Goal: Check status

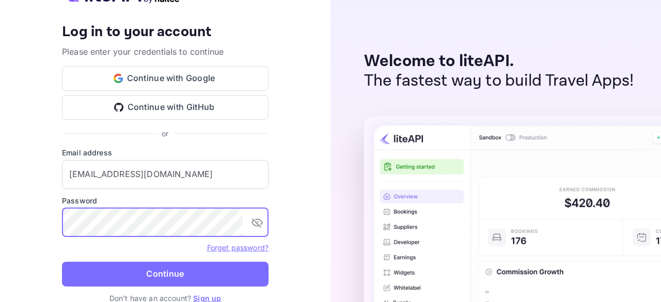
drag, startPoint x: 222, startPoint y: 269, endPoint x: 233, endPoint y: 261, distance: 13.6
click at [222, 269] on button "Continue" at bounding box center [165, 274] width 206 height 25
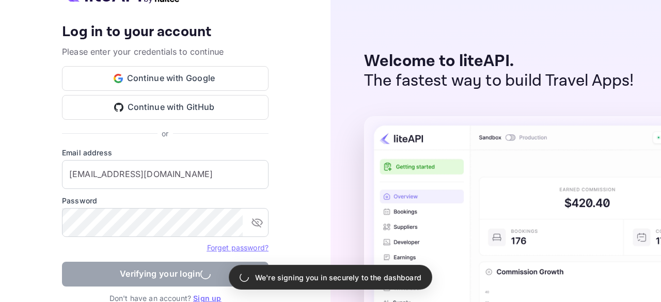
type input "[EMAIL_ADDRESS][DOMAIN_NAME]"
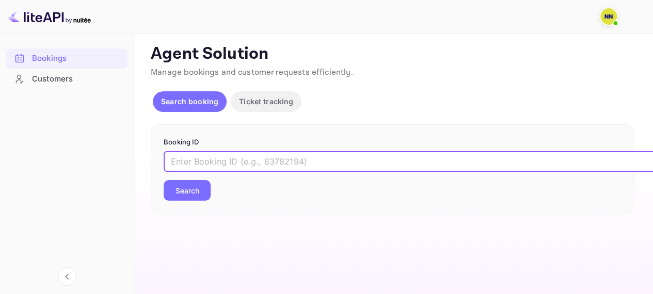
drag, startPoint x: 297, startPoint y: 168, endPoint x: 292, endPoint y: 174, distance: 8.1
click at [292, 174] on div "​ Search" at bounding box center [393, 176] width 458 height 50
paste input "XNuGmybH_"
type input "XNuGmybH_"
drag, startPoint x: 196, startPoint y: 199, endPoint x: 190, endPoint y: 204, distance: 7.7
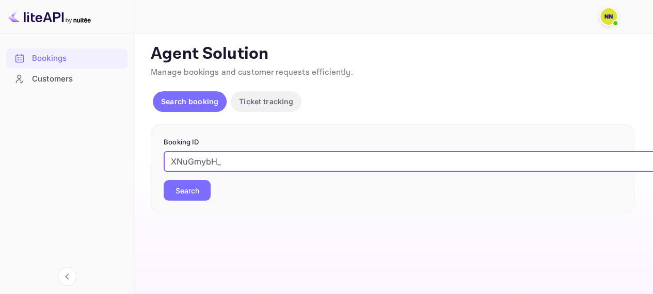
click at [191, 203] on div "Booking ID XNuGmybH_ ​ Search" at bounding box center [393, 169] width 484 height 90
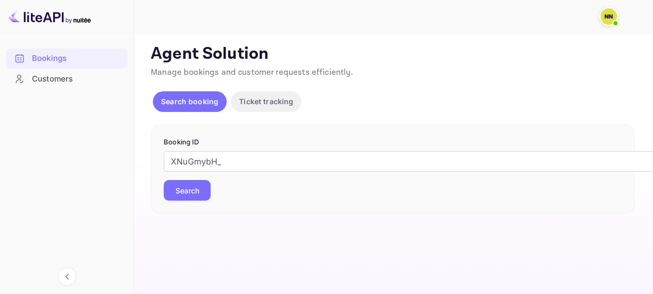
drag, startPoint x: 185, startPoint y: 202, endPoint x: 179, endPoint y: 207, distance: 7.7
click at [183, 205] on div "Booking ID XNuGmybH_ ​ Search" at bounding box center [393, 169] width 484 height 90
drag, startPoint x: 185, startPoint y: 194, endPoint x: 178, endPoint y: 202, distance: 11.3
click at [178, 201] on div "Booking ID XNuGmybH_ ​ Search" at bounding box center [393, 169] width 484 height 90
click at [192, 194] on button "Search" at bounding box center [187, 190] width 47 height 21
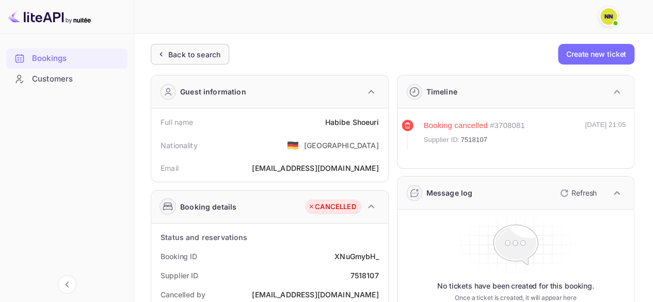
click at [187, 54] on div "Back to search" at bounding box center [194, 54] width 52 height 11
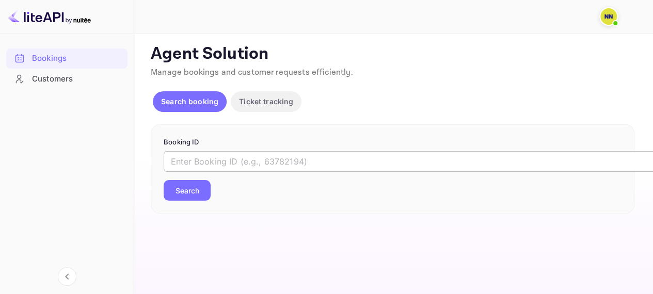
click at [234, 162] on input "text" at bounding box center [422, 161] width 516 height 21
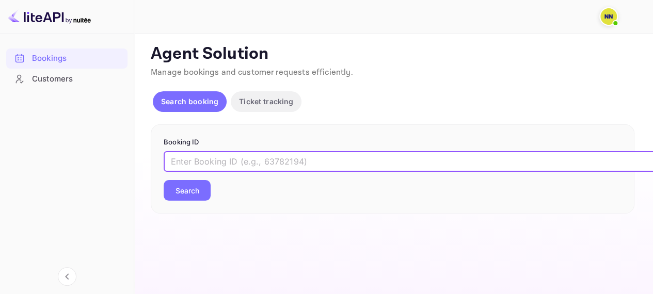
paste input "7790931"
type input "7790931"
click at [195, 189] on button "Search" at bounding box center [187, 190] width 47 height 21
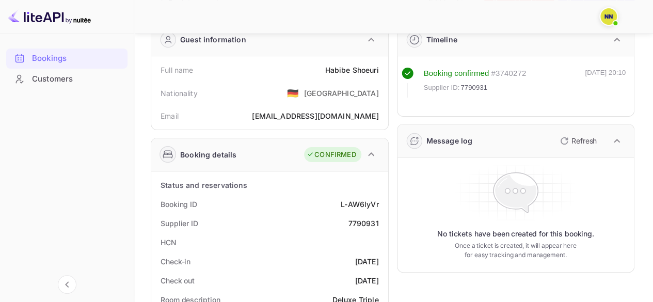
scroll to position [206, 0]
